Goal: Ask a question

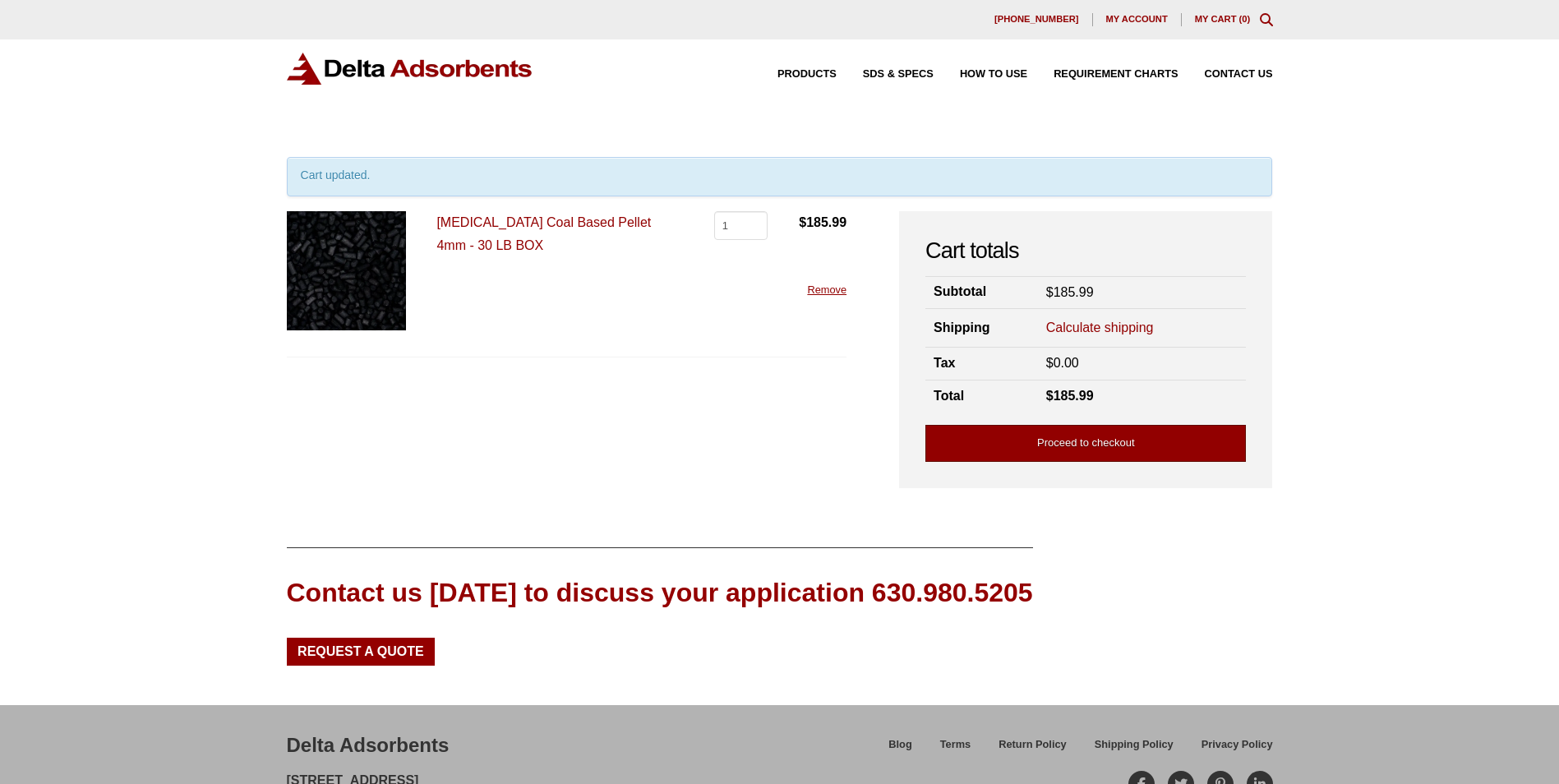
click at [1133, 438] on link "Proceed to checkout" at bounding box center [1085, 443] width 320 height 37
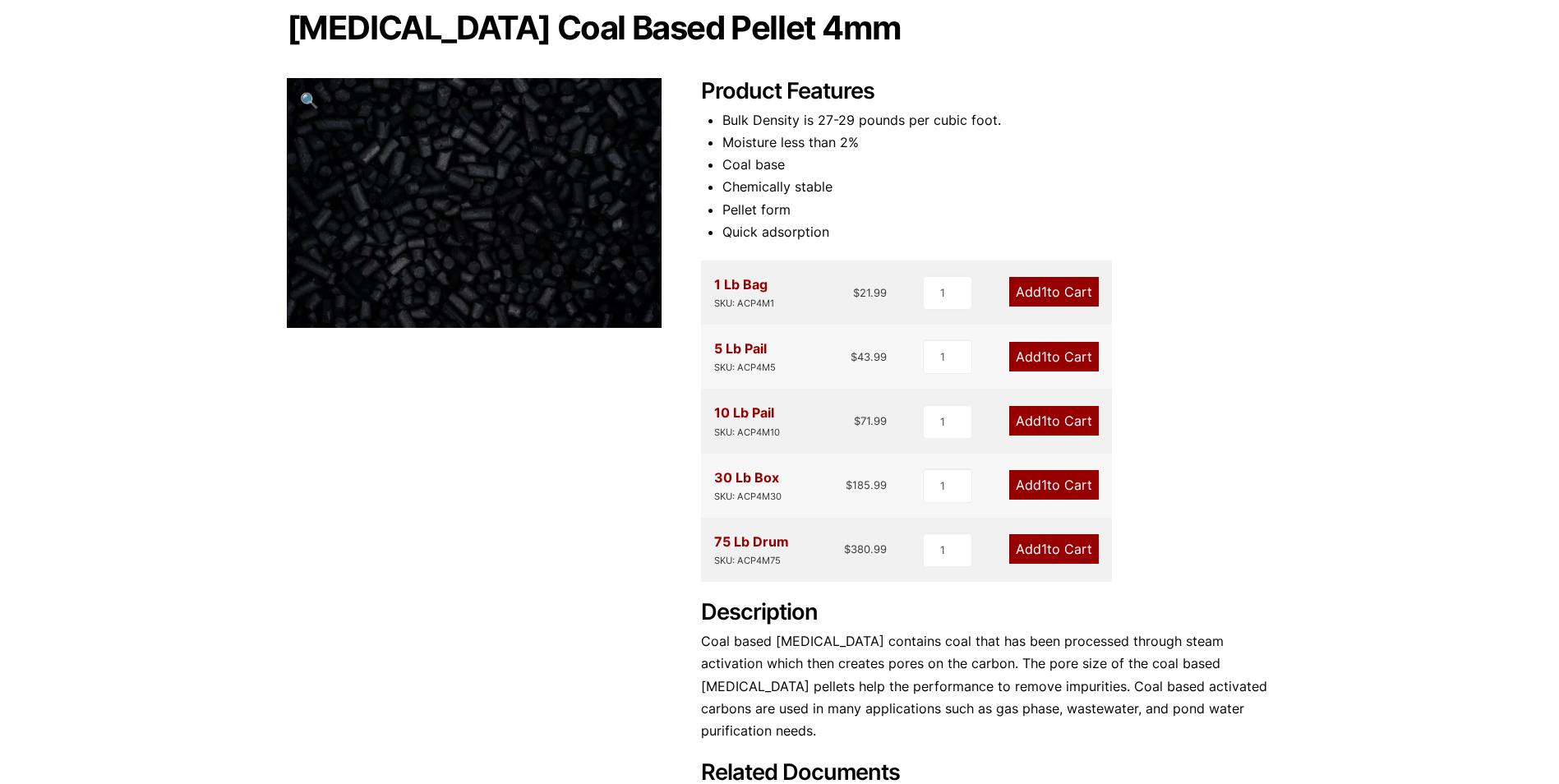
click at [1052, 479] on link "Add 1 to Cart" at bounding box center [1054, 484] width 89 height 29
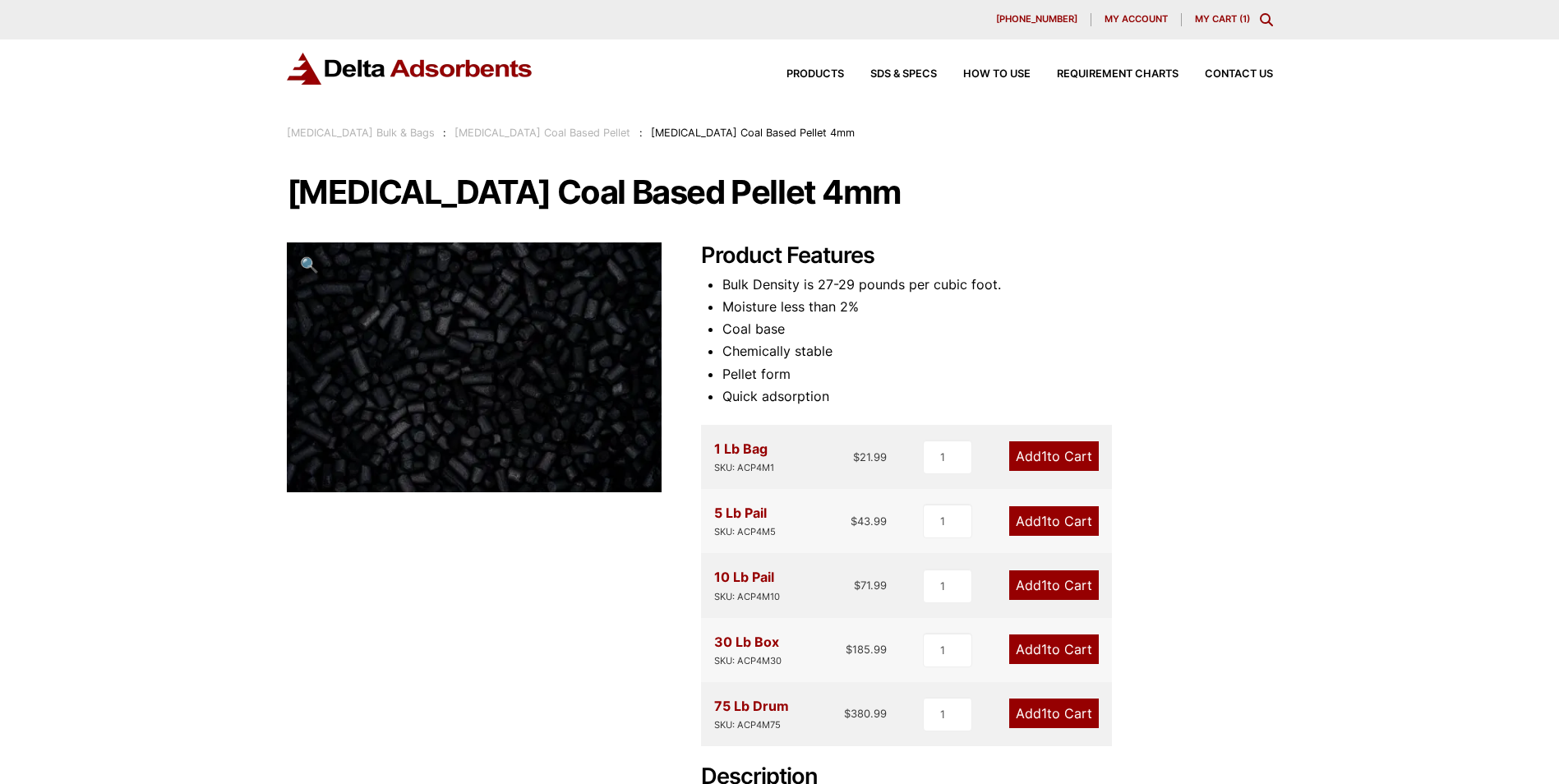
click at [746, 636] on div "30 Lb Box SKU: ACP4M30" at bounding box center [747, 649] width 67 height 38
click at [1212, 14] on link "My Cart ( 1 )" at bounding box center [1222, 19] width 55 height 12
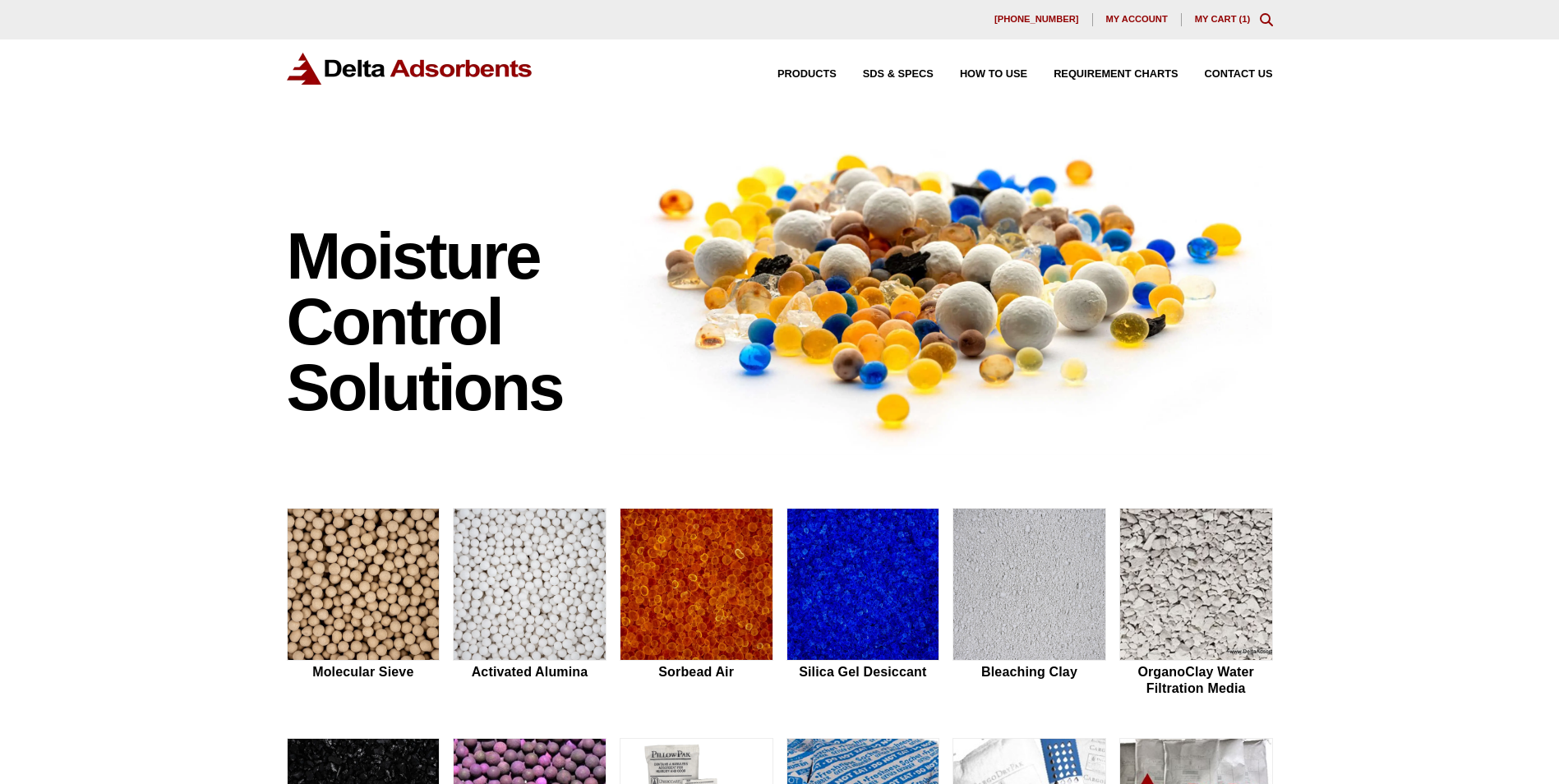
click at [1223, 23] on link "My Cart ( 1 )" at bounding box center [1223, 18] width 56 height 10
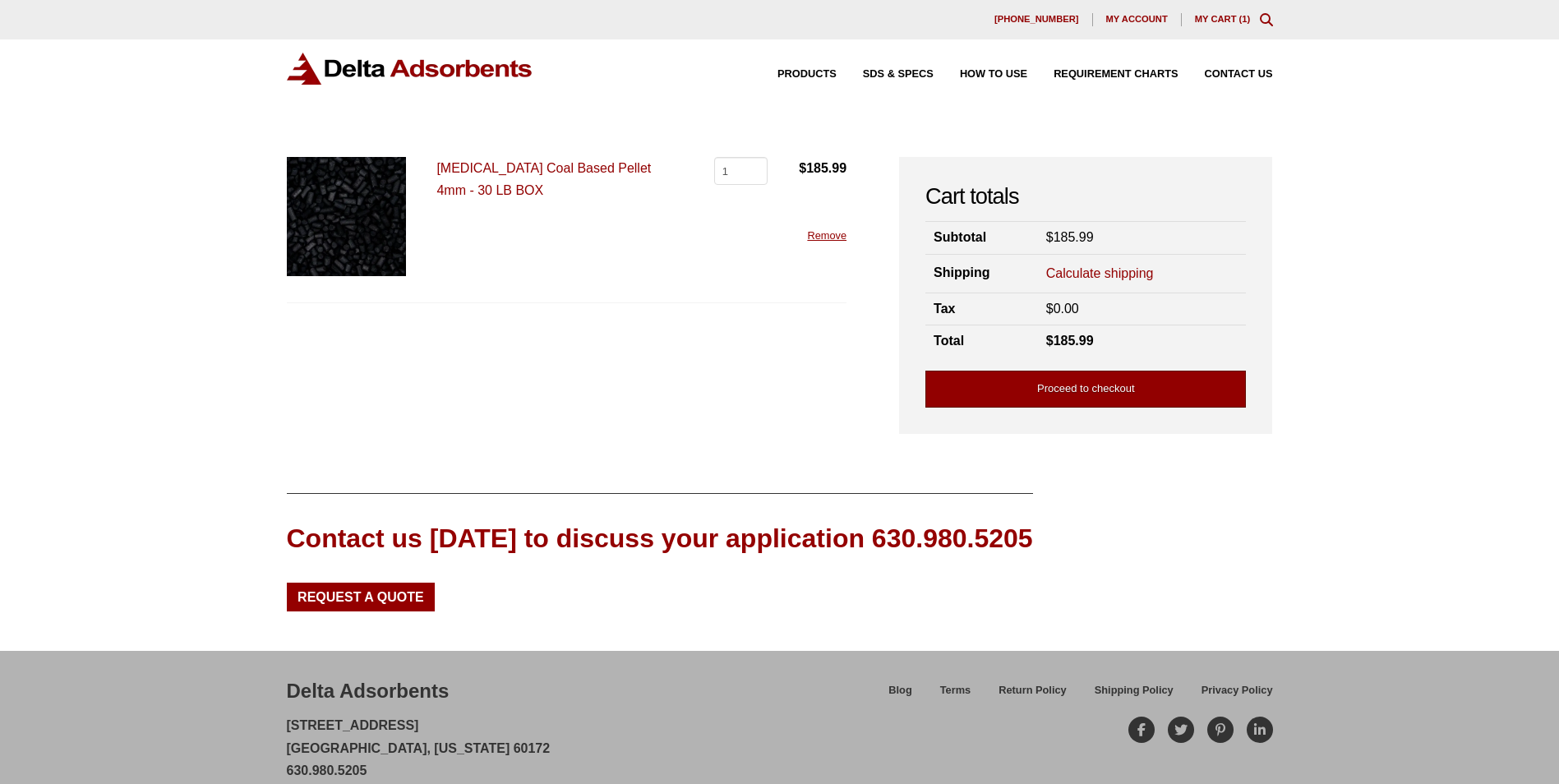
click at [1119, 388] on link "Proceed to checkout" at bounding box center [1085, 389] width 320 height 37
click at [627, 166] on link "Activated Carbon Coal Based Pellet 4mm - 30 LB BOX" at bounding box center [544, 179] width 215 height 36
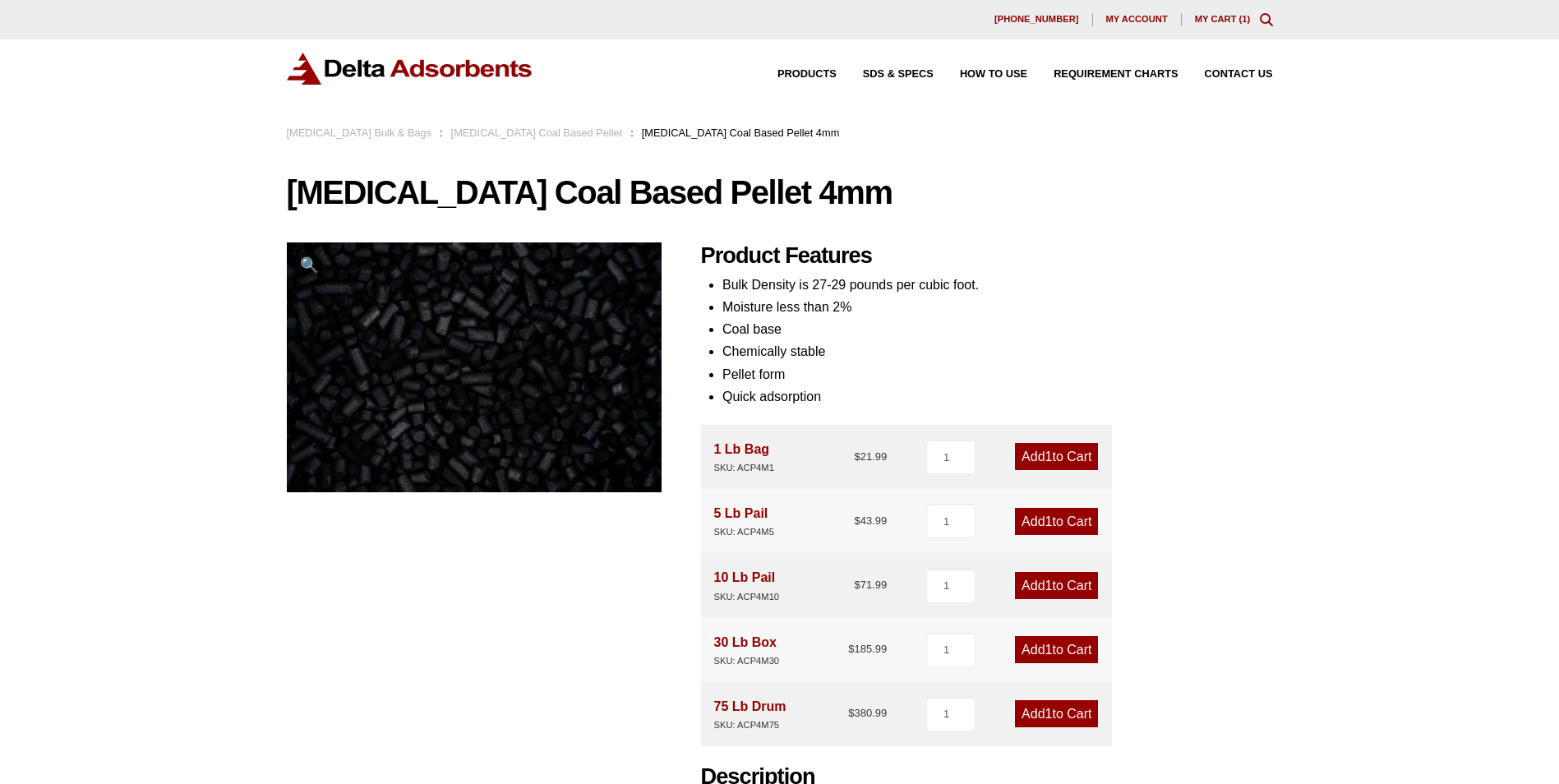
click at [740, 637] on div "30 Lb Box SKU: ACP4M30" at bounding box center [747, 649] width 66 height 38
click at [1217, 74] on span "Contact Us" at bounding box center [1239, 74] width 68 height 11
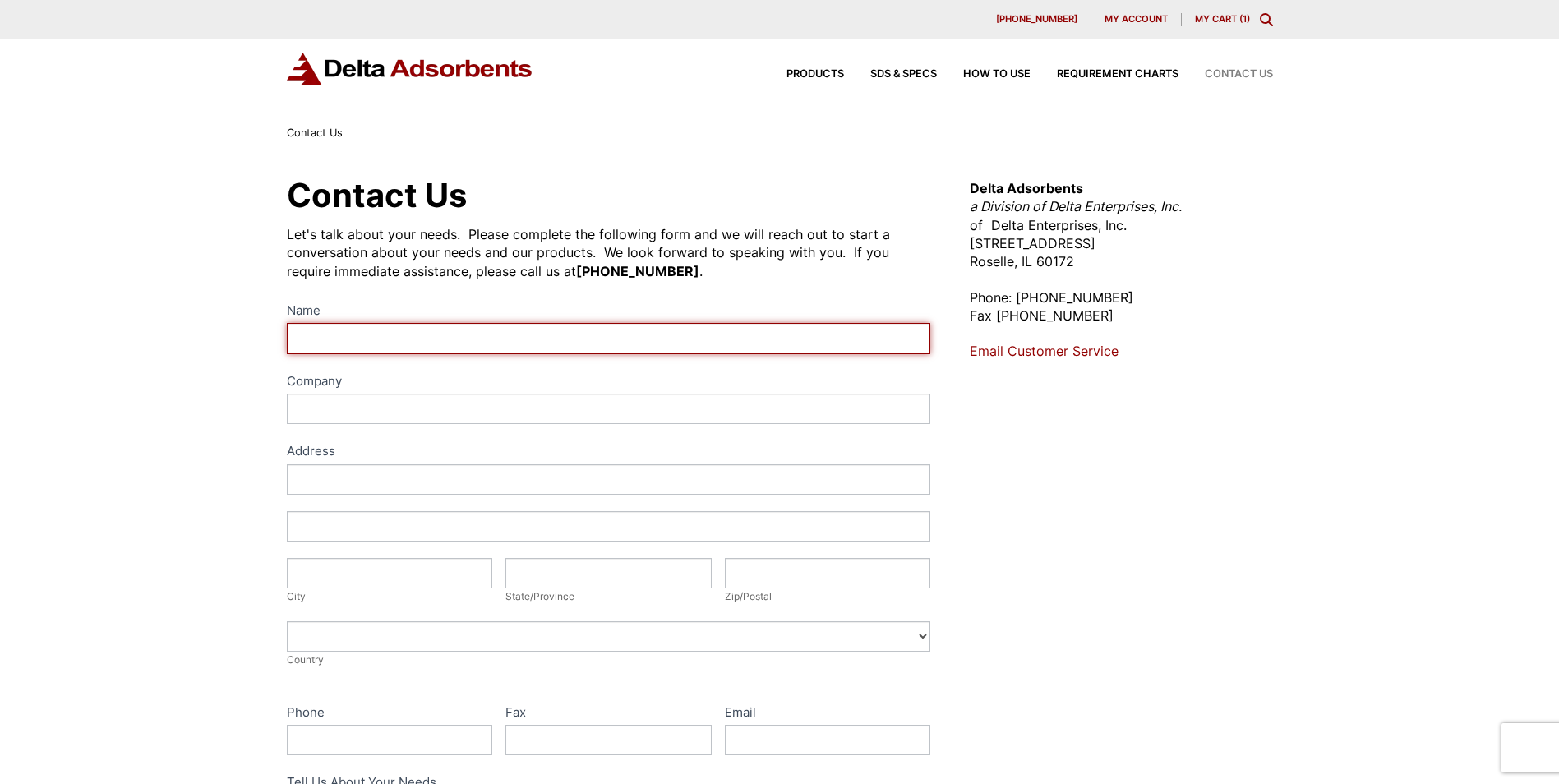
click at [432, 335] on input "Name" at bounding box center [609, 338] width 645 height 30
type input "Michael Tamraz"
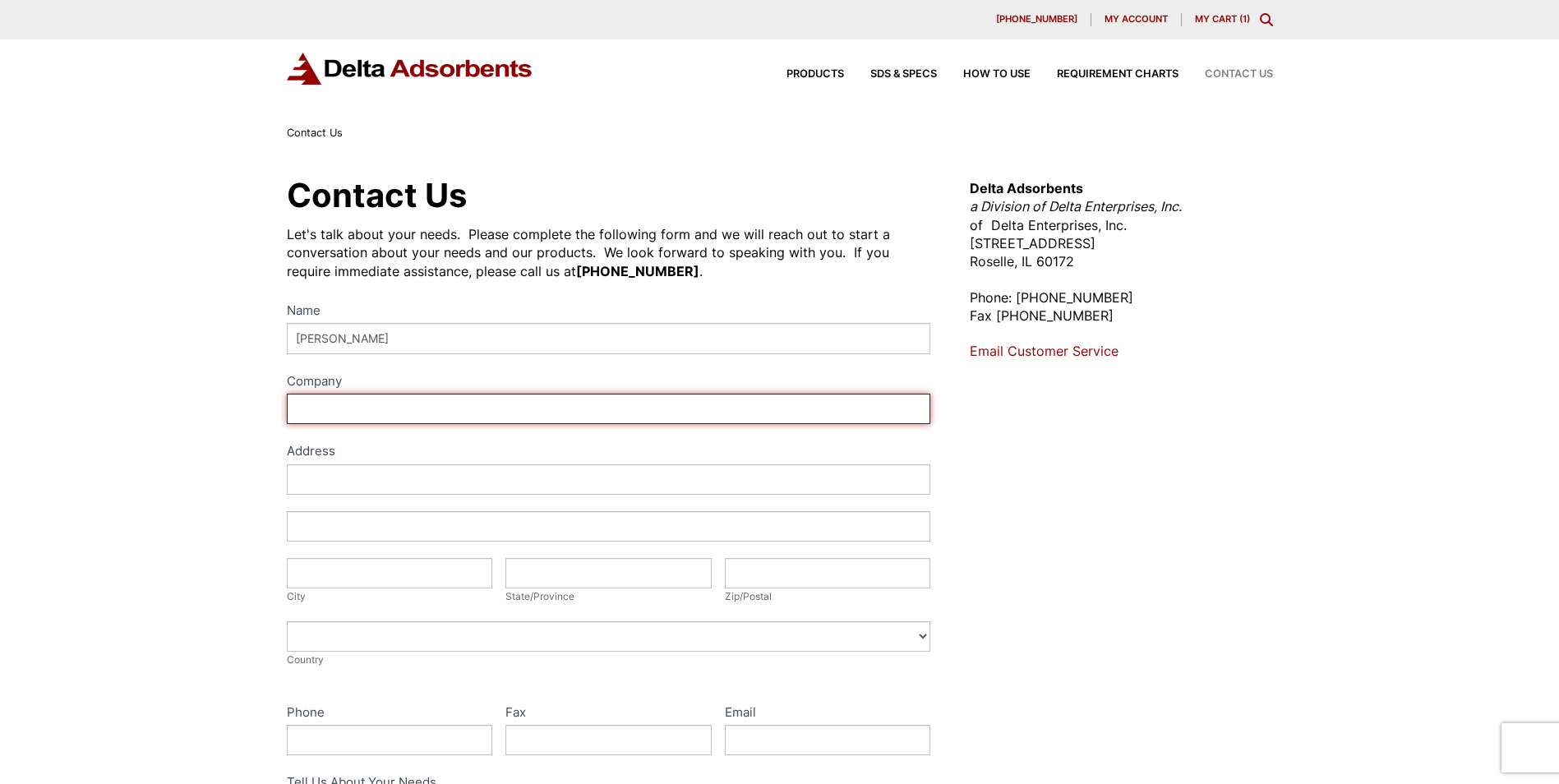
type input "GTI Energy"
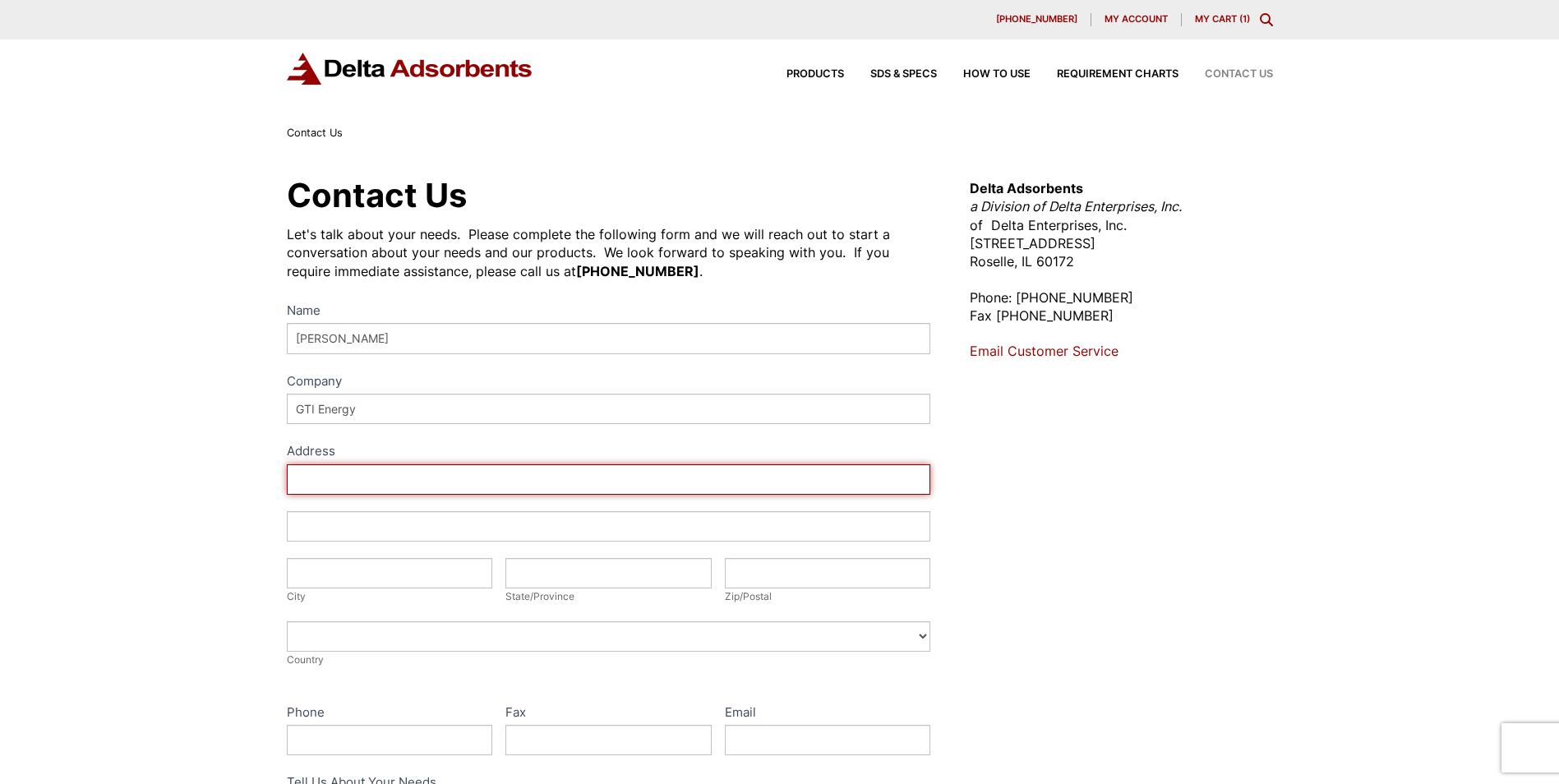
type input "1700 S Mount Prospect Rd"
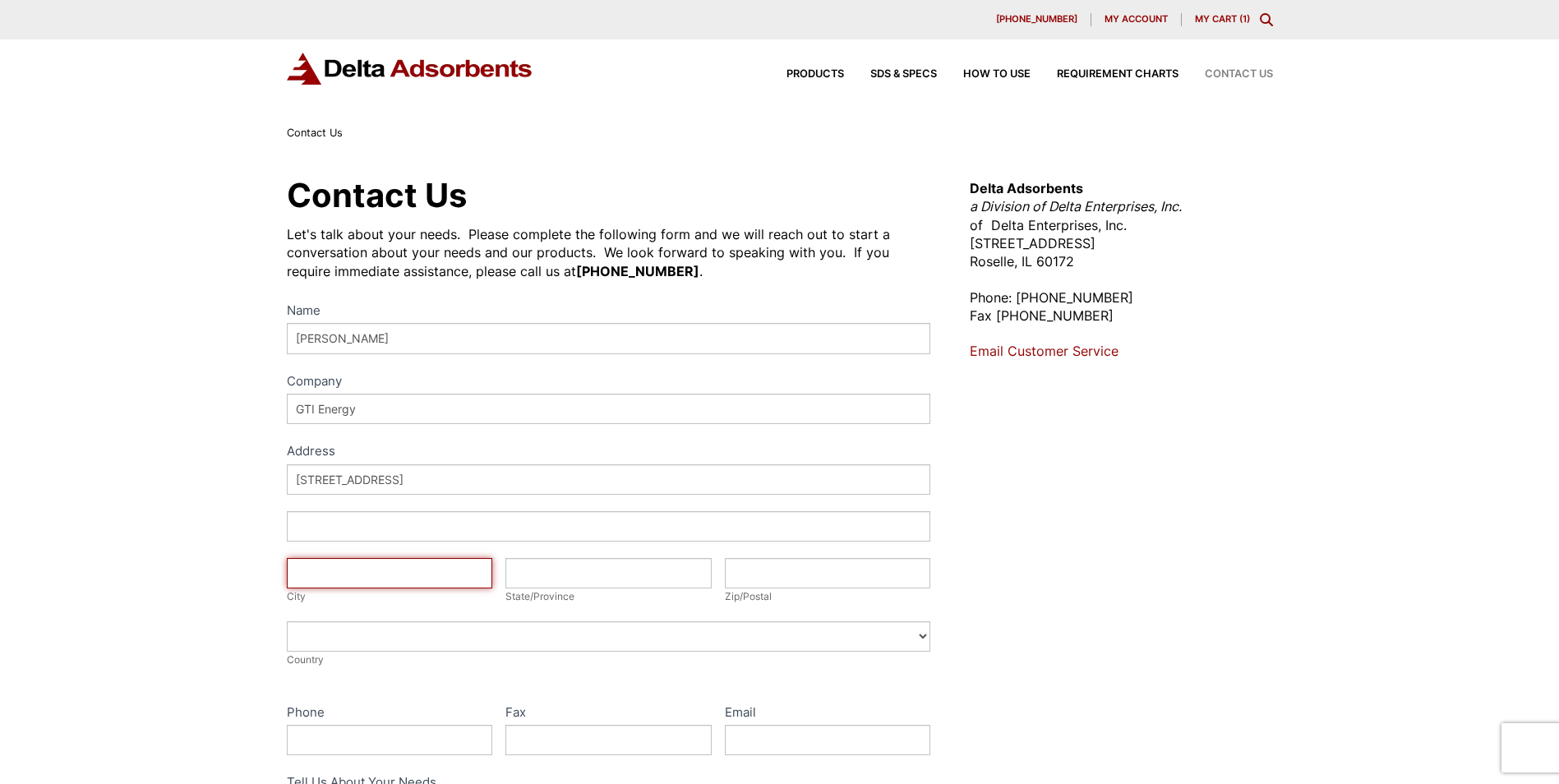
type input "Des Plaines"
type input "IL"
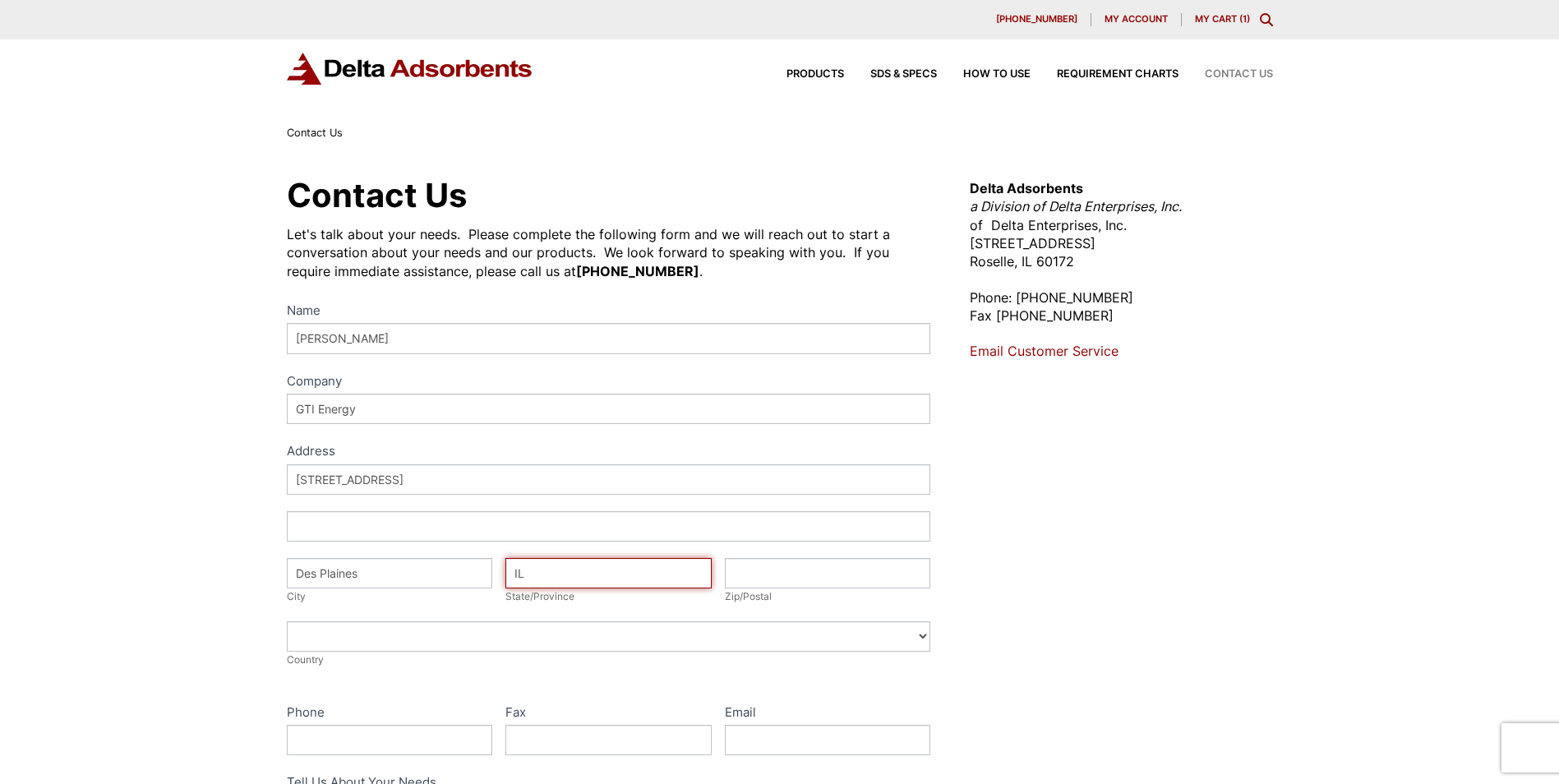
type input "60018"
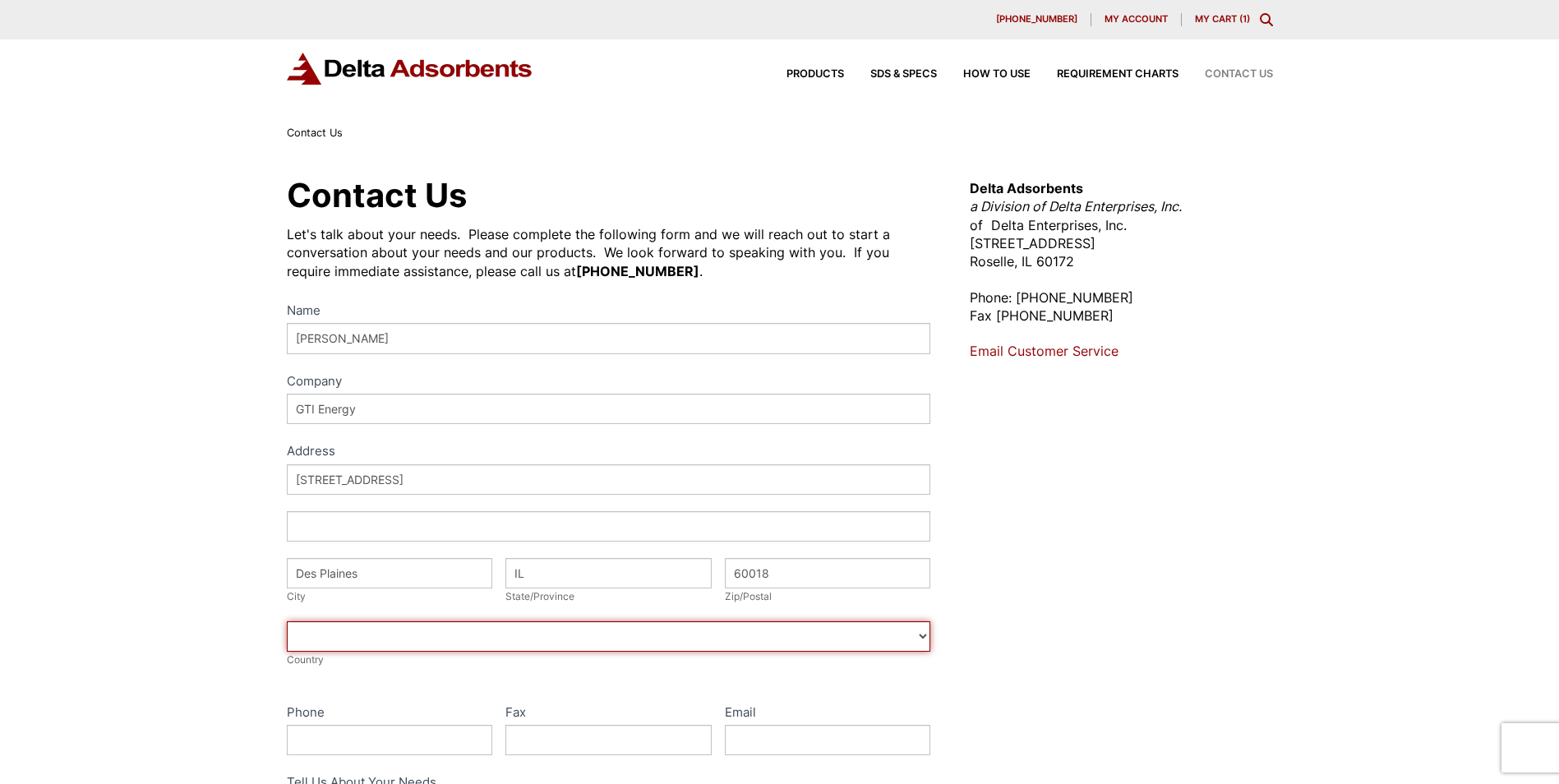
select select "United States"
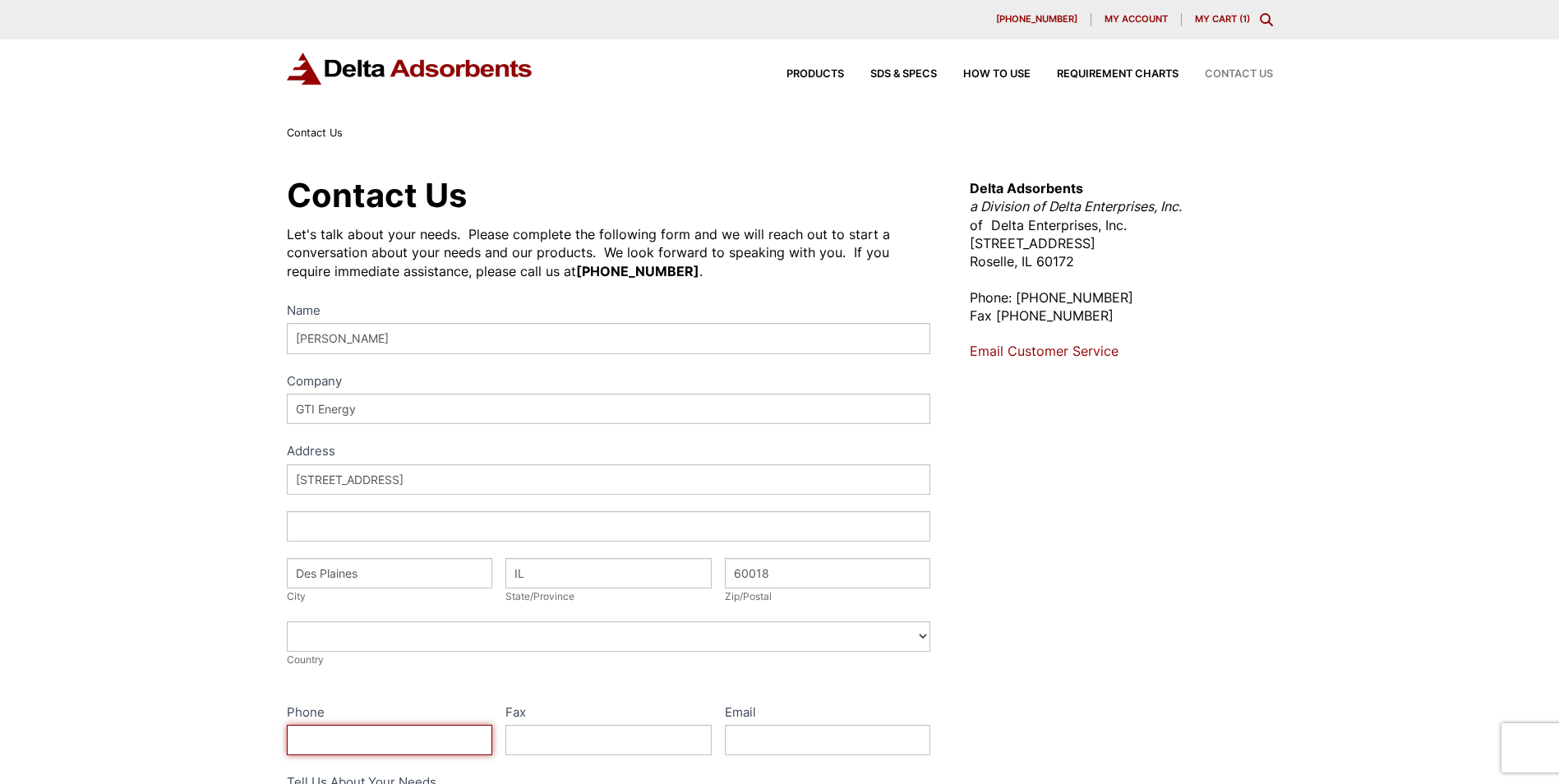
type input "8477680728"
type input "mtamraz@gti.energy"
click at [213, 487] on div "Contact Us Let's talk about your needs. Please complete the following form and …" at bounding box center [780, 593] width 1559 height 903
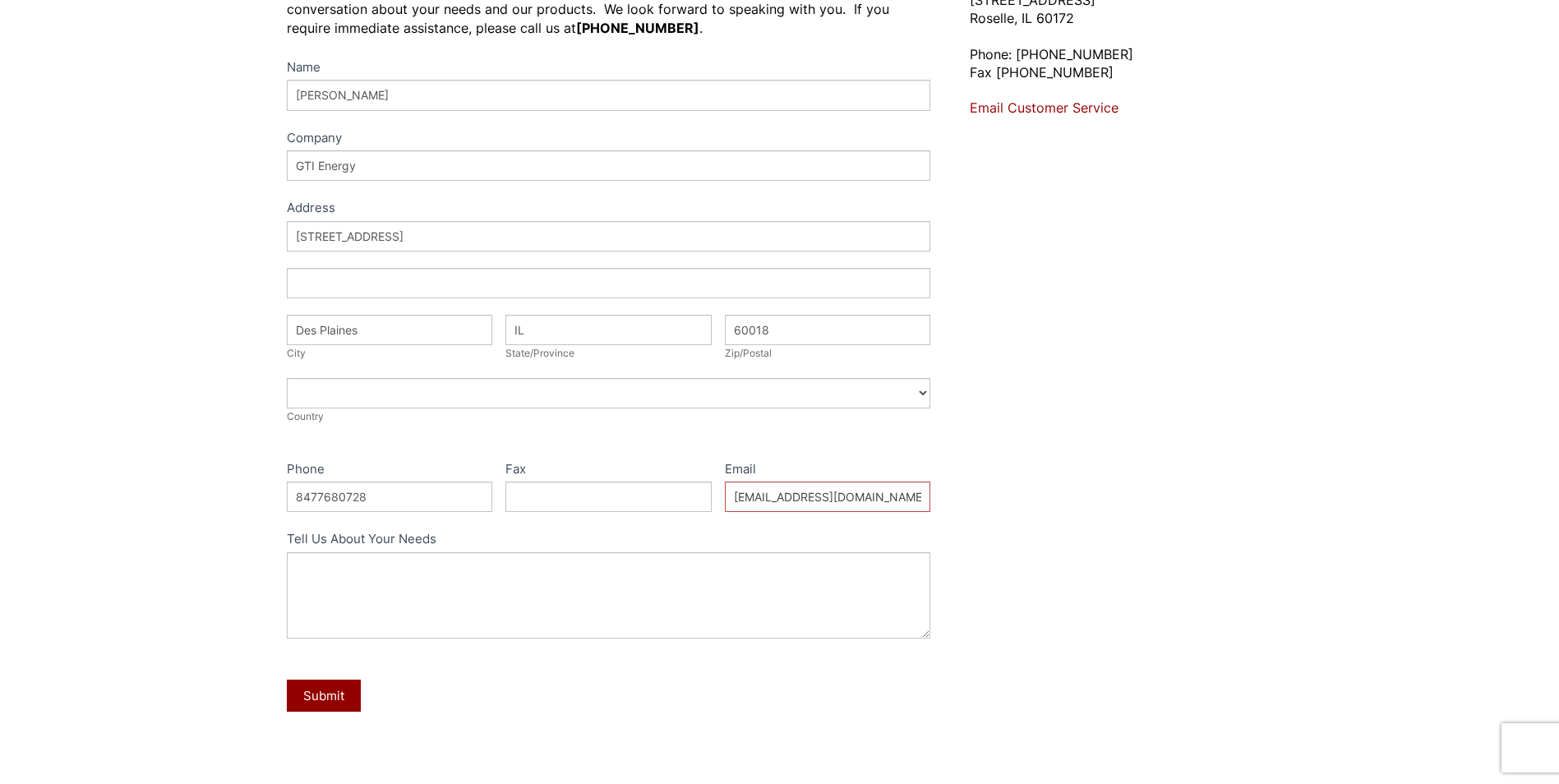
scroll to position [246, 0]
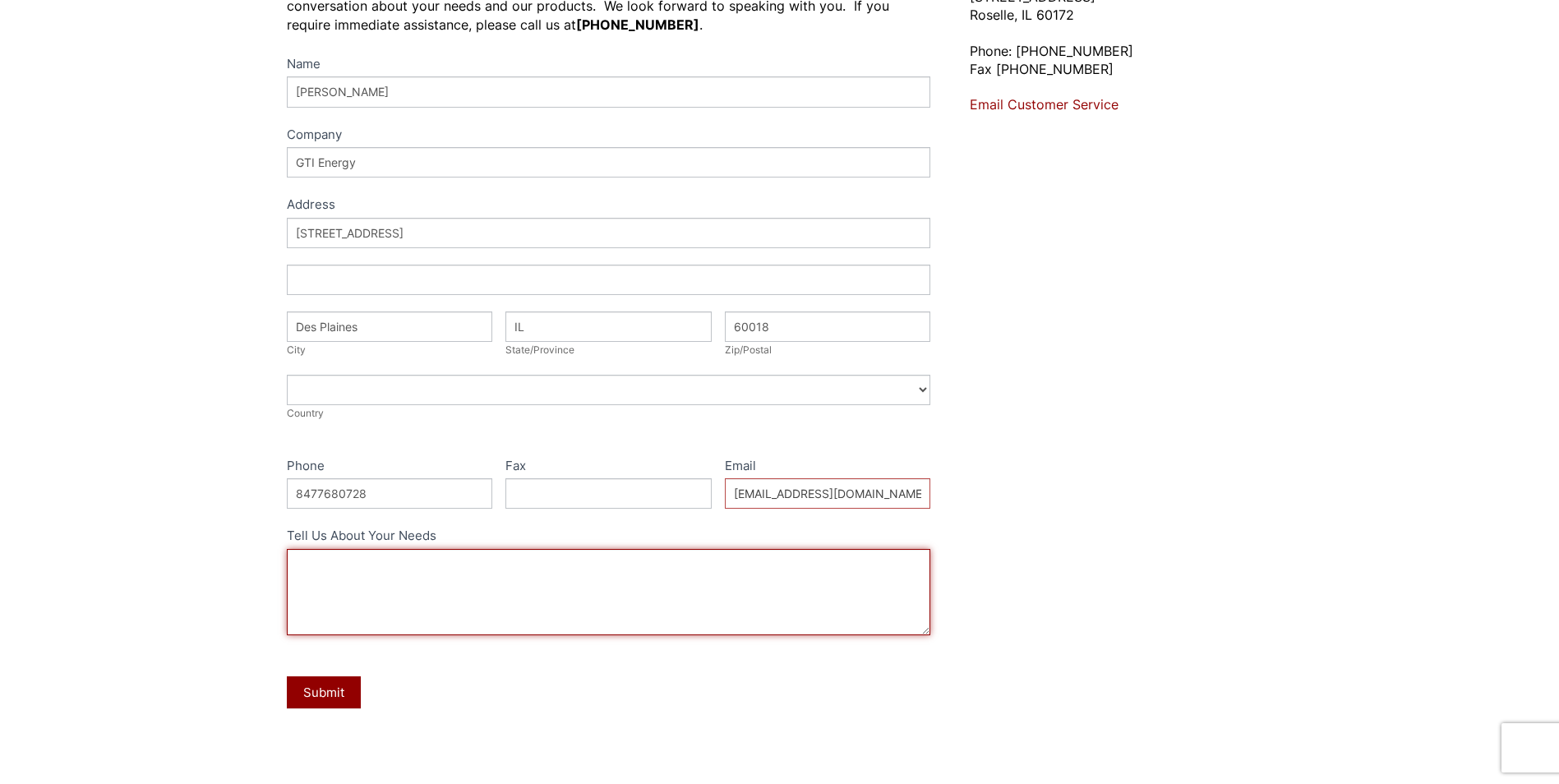
click at [610, 581] on textarea "Tell Us About Your Needs" at bounding box center [609, 592] width 645 height 86
click at [494, 593] on textarea "Good morning, I was wondering what the lead time" at bounding box center [609, 592] width 645 height 86
click at [556, 597] on textarea "Good morning, I was wondering what the lead time is for" at bounding box center [609, 592] width 645 height 86
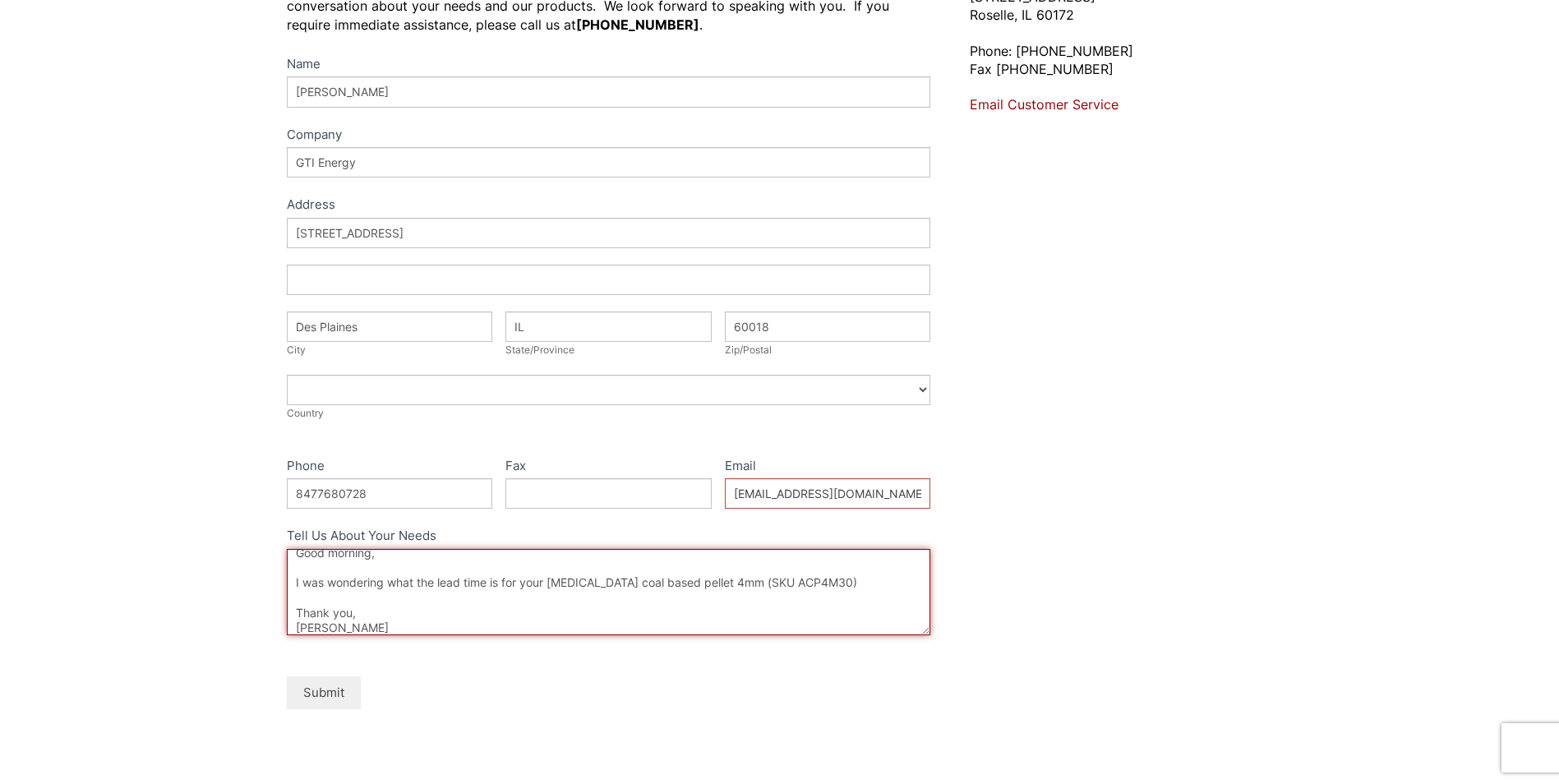
type textarea "Good morning, I was wondering what the lead time is for your activated carbon c…"
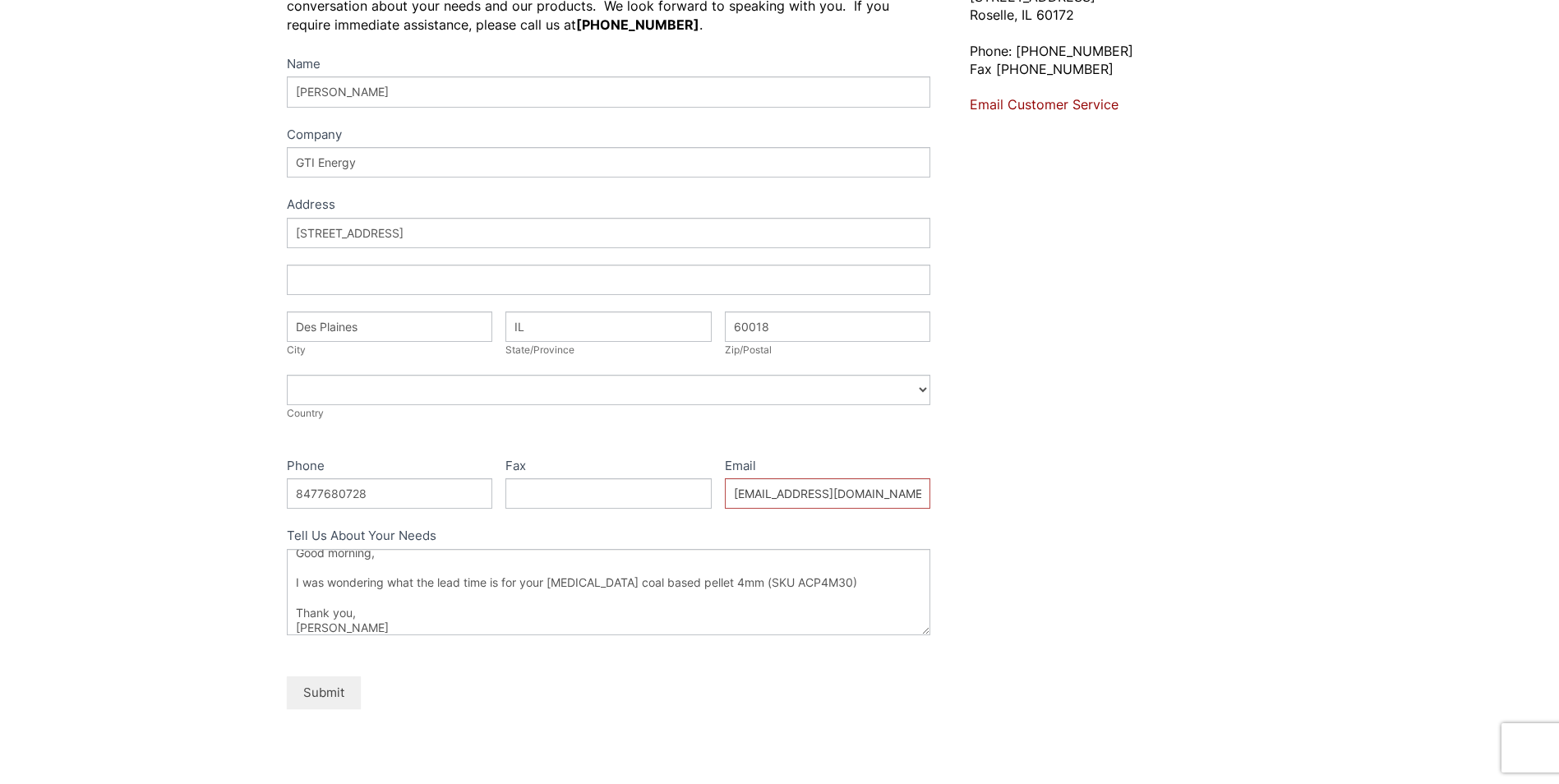
click at [327, 699] on button "Submit" at bounding box center [323, 692] width 74 height 32
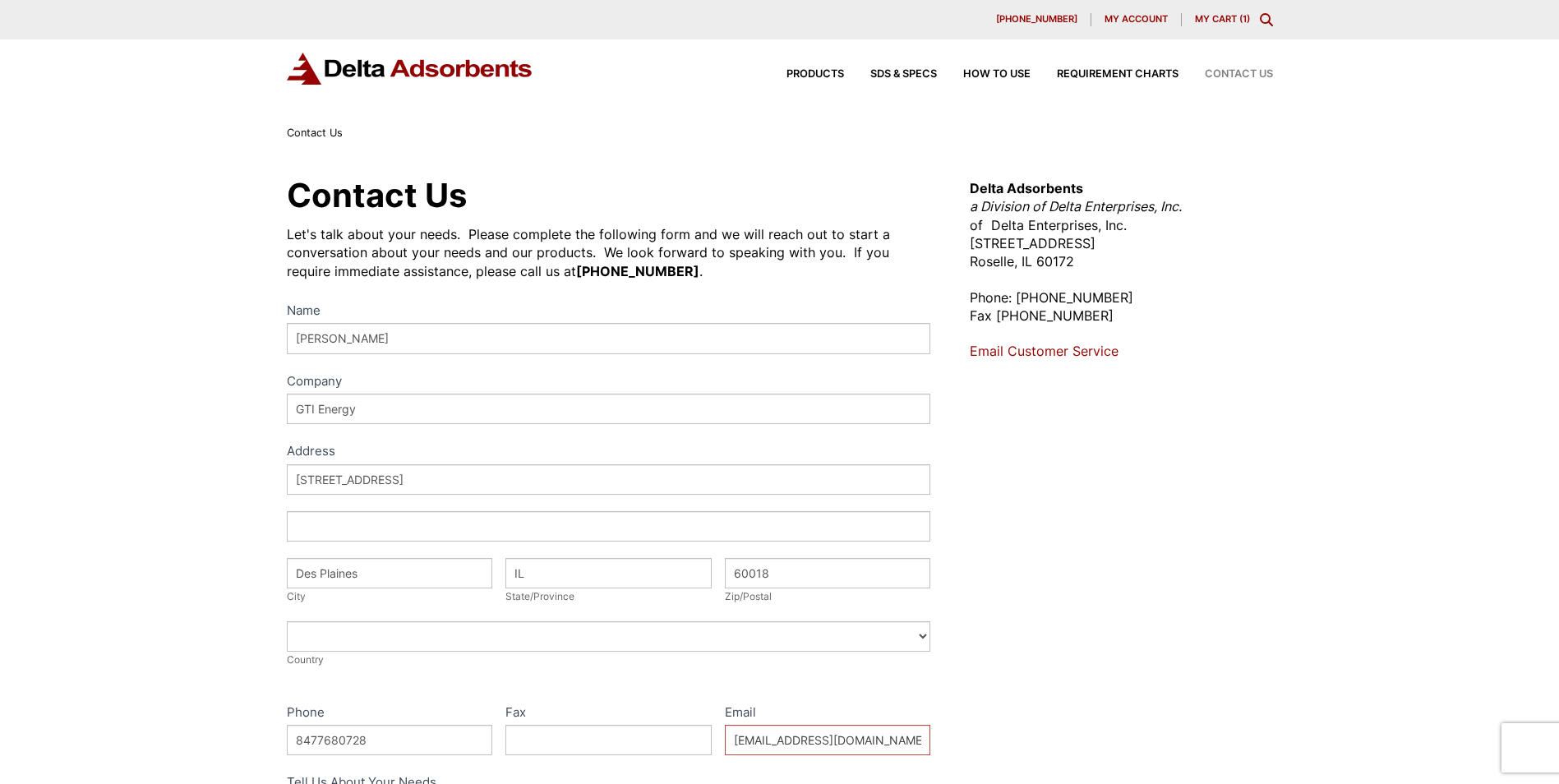
select select "United States"
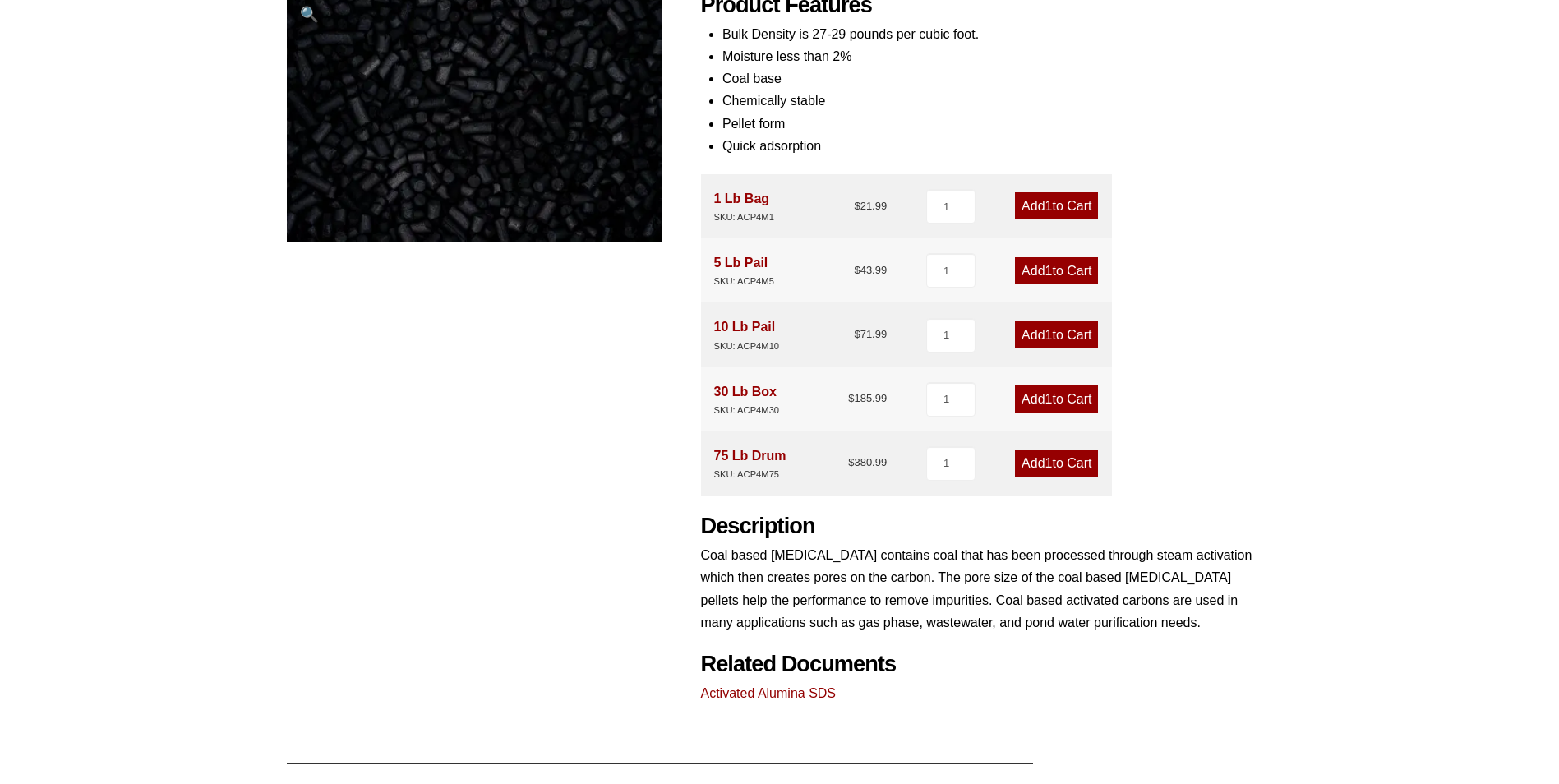
scroll to position [329, 0]
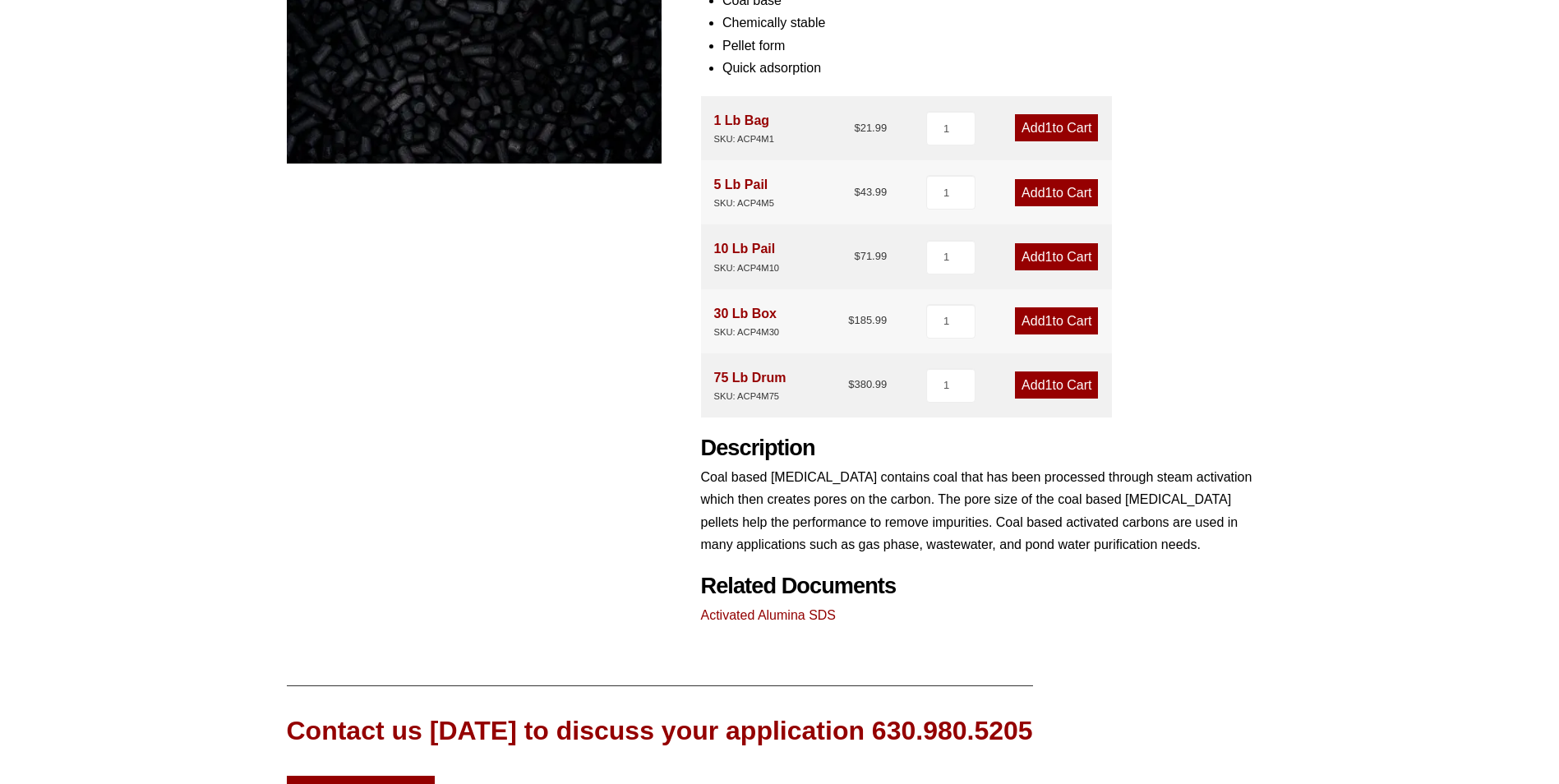
click at [812, 618] on link "Activated Alumina SDS" at bounding box center [769, 614] width 136 height 14
